Goal: Navigation & Orientation: Find specific page/section

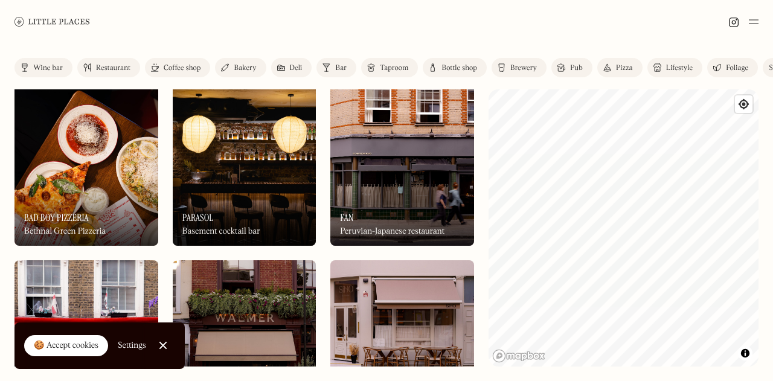
scroll to position [209, 0]
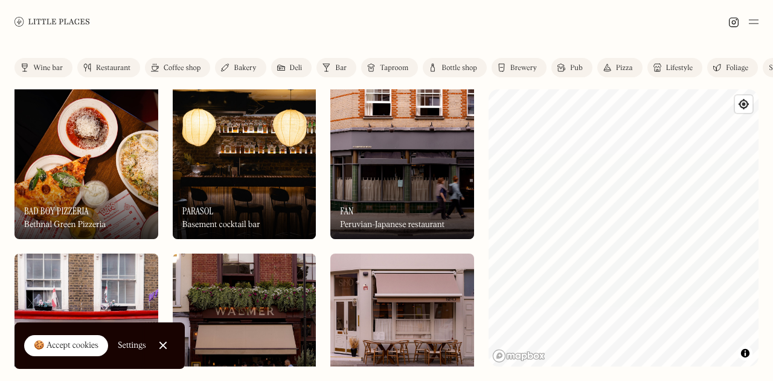
click at [235, 65] on div "Bakery" at bounding box center [245, 68] width 22 height 7
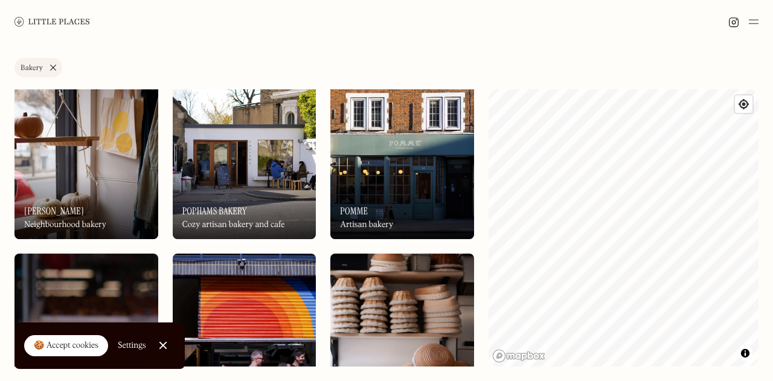
click at [772, 206] on div "Label Bakery Wine bar Restaurant Coffee shop Bakery Deli Bar Taproom Bottle sho…" at bounding box center [386, 212] width 773 height 338
click at [541, 380] on html "Places Map Store About Apply 🍪 Accept cookies Settings Close Cookie Popup Close…" at bounding box center [386, 190] width 773 height 381
click at [54, 67] on link "Bakery" at bounding box center [38, 67] width 48 height 19
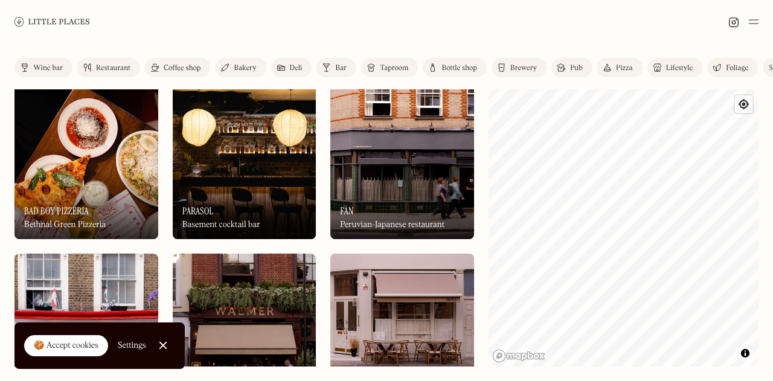
click at [189, 70] on div "Coffee shop" at bounding box center [182, 68] width 37 height 7
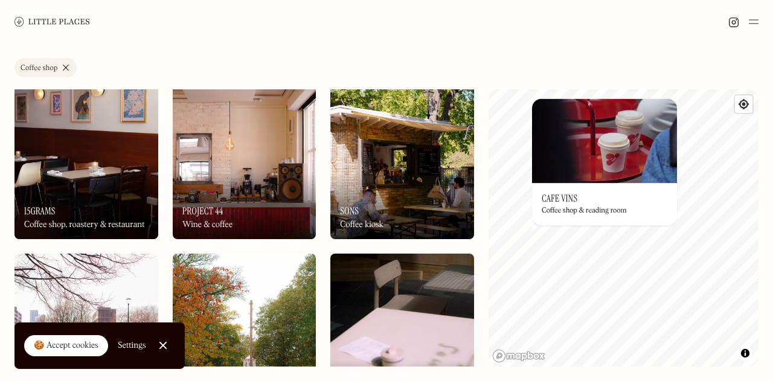
click at [431, 197] on div "On Our Radar Sons Coffee kiosk" at bounding box center [402, 206] width 144 height 66
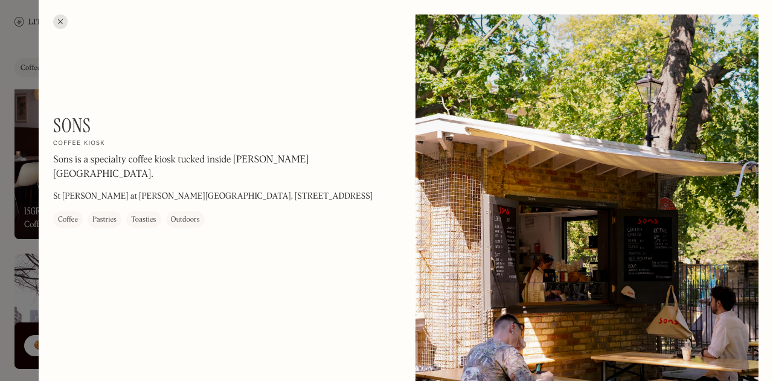
click at [13, 79] on div at bounding box center [386, 190] width 773 height 381
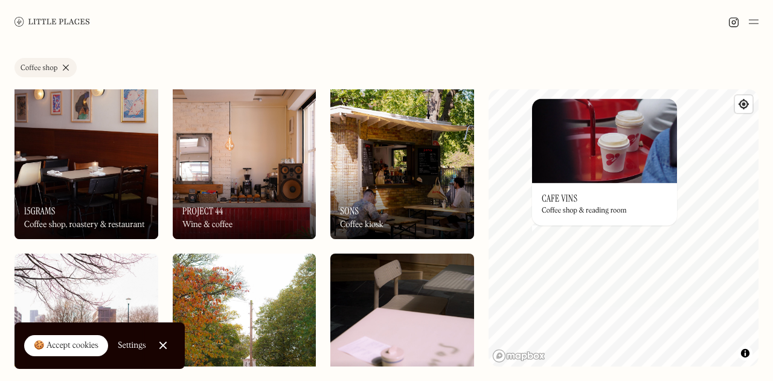
click at [64, 69] on link "Coffee shop" at bounding box center [45, 67] width 62 height 19
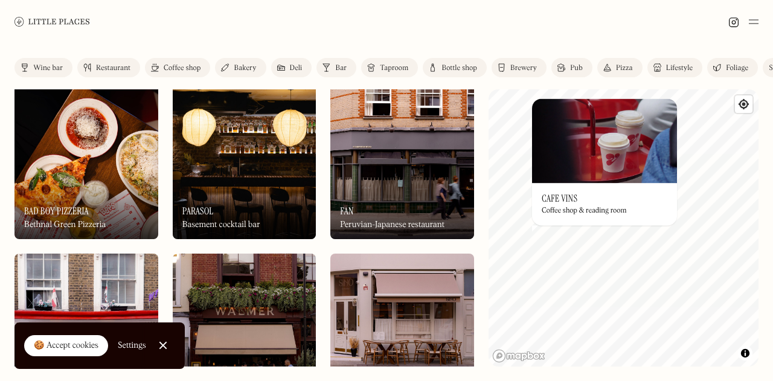
click at [286, 69] on link "Deli" at bounding box center [291, 67] width 41 height 19
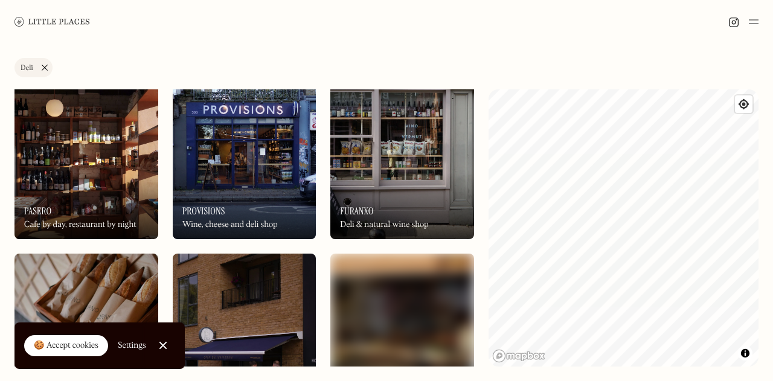
click at [241, 173] on div "On Our Radar Provisions Wine, cheese and deli shop" at bounding box center [245, 206] width 144 height 66
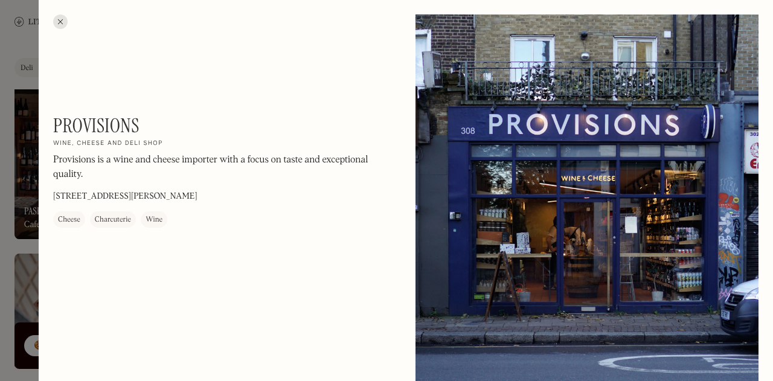
click at [64, 18] on div at bounding box center [60, 21] width 14 height 14
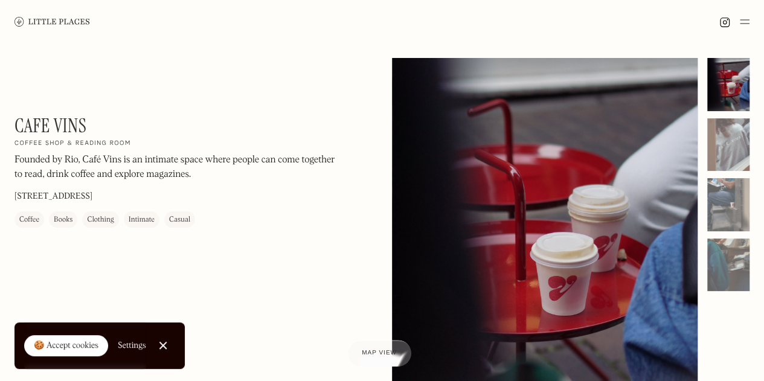
click at [481, 219] on div at bounding box center [545, 249] width 306 height 382
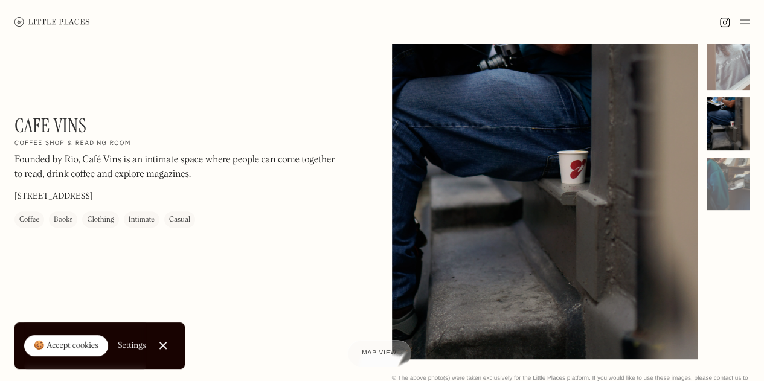
scroll to position [82, 0]
